Goal: Task Accomplishment & Management: Use online tool/utility

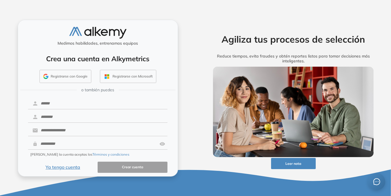
click at [58, 167] on button "Ya tengo cuenta" at bounding box center [63, 167] width 70 height 11
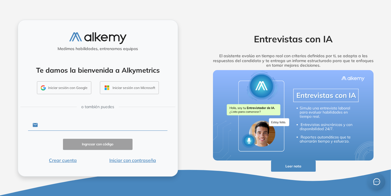
click at [64, 127] on input "text" at bounding box center [103, 125] width 130 height 11
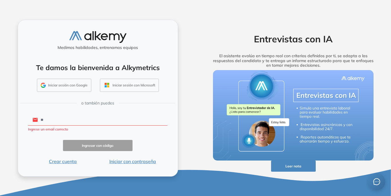
type input "**********"
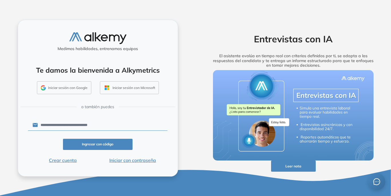
click at [102, 125] on input "**********" at bounding box center [103, 125] width 130 height 11
click at [135, 162] on button "Iniciar con contraseña" at bounding box center [133, 160] width 70 height 7
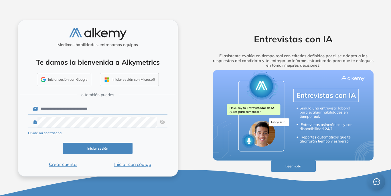
click button "Iniciar sesión" at bounding box center [98, 148] width 70 height 11
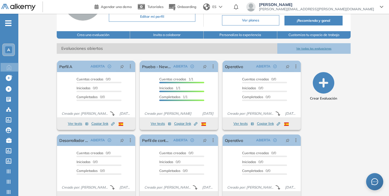
scroll to position [72, 0]
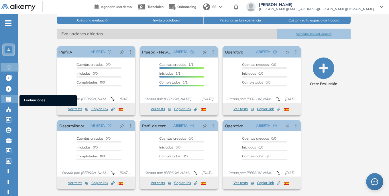
click at [9, 100] on icon at bounding box center [8, 99] width 5 height 5
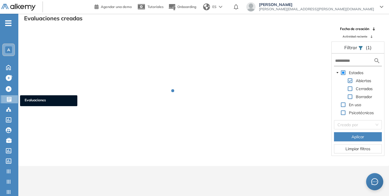
scroll to position [14, 0]
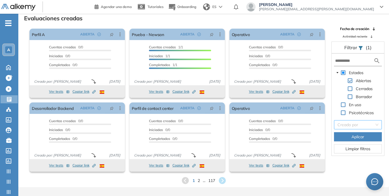
click at [356, 123] on input "search" at bounding box center [355, 125] width 37 height 9
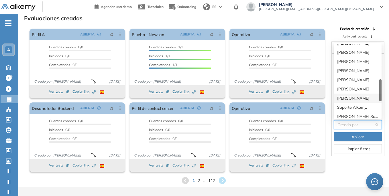
scroll to position [172, 0]
click at [363, 89] on div "[PERSON_NAME] Saint [PERSON_NAME]" at bounding box center [357, 88] width 41 height 6
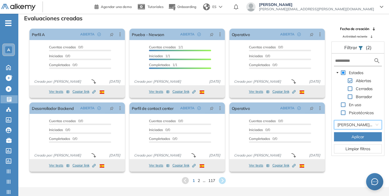
click at [363, 135] on span "Aplicar" at bounding box center [357, 137] width 13 height 6
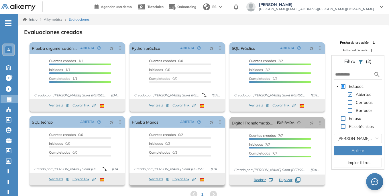
scroll to position [14, 0]
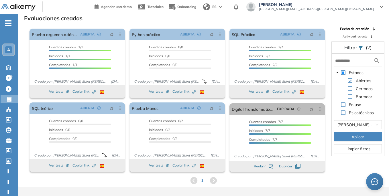
click at [213, 182] on icon at bounding box center [213, 180] width 7 height 7
click at [193, 180] on icon at bounding box center [194, 180] width 9 height 9
click at [39, 46] on div "Cuentas creadas 1/1 Prefiltrados 0/1 Iniciadas 1/1 Completados 1/1" at bounding box center [76, 60] width 95 height 30
click at [355, 126] on span "[PERSON_NAME] Saint [PERSON_NAME]" at bounding box center [357, 125] width 41 height 9
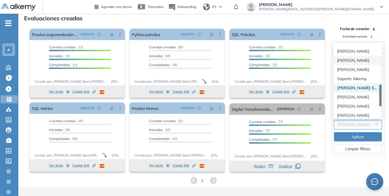
click at [357, 58] on div "[PERSON_NAME]" at bounding box center [357, 60] width 41 height 6
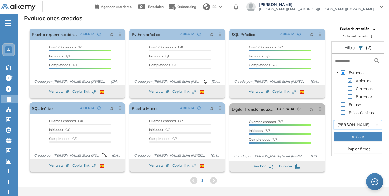
click at [365, 137] on button "Aplicar" at bounding box center [358, 136] width 48 height 9
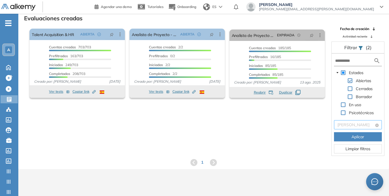
click at [356, 128] on span "[PERSON_NAME]" at bounding box center [357, 125] width 41 height 9
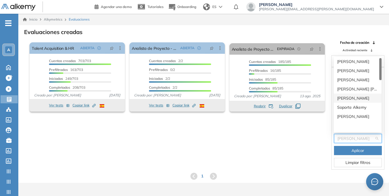
scroll to position [0, 0]
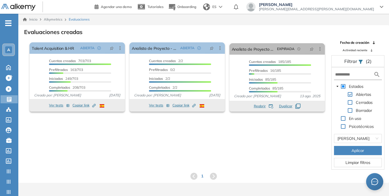
click at [280, 139] on div "El proctoring será activado ¡Importante!: Los usuarios que ya realizaron la eva…" at bounding box center [204, 105] width 370 height 130
click at [342, 119] on span at bounding box center [343, 118] width 5 height 5
click at [358, 152] on span "Aplicar" at bounding box center [357, 150] width 13 height 6
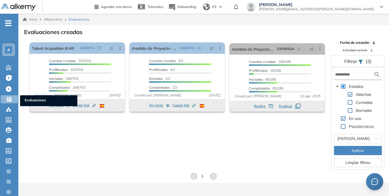
click at [35, 99] on span "Evaluaciones" at bounding box center [49, 101] width 48 height 6
